Goal: Navigation & Orientation: Find specific page/section

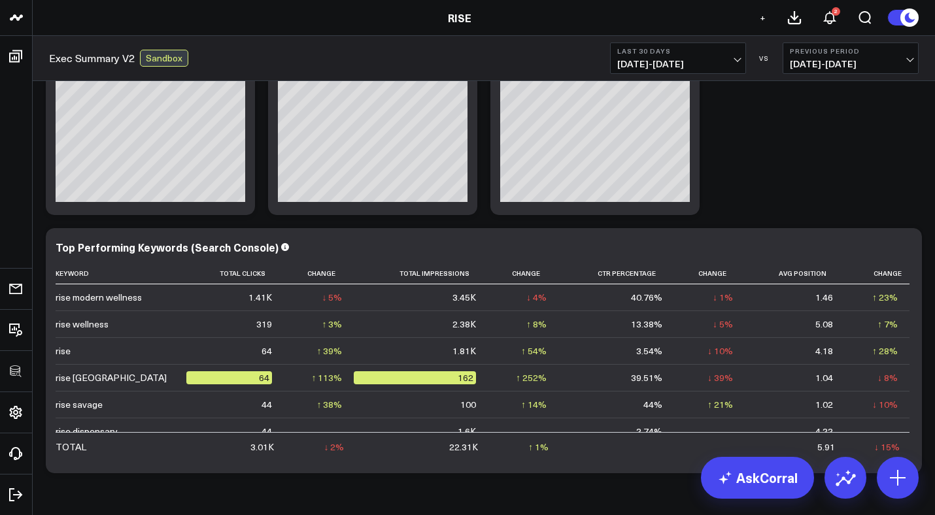
scroll to position [1820, 0]
